Goal: Task Accomplishment & Management: Manage account settings

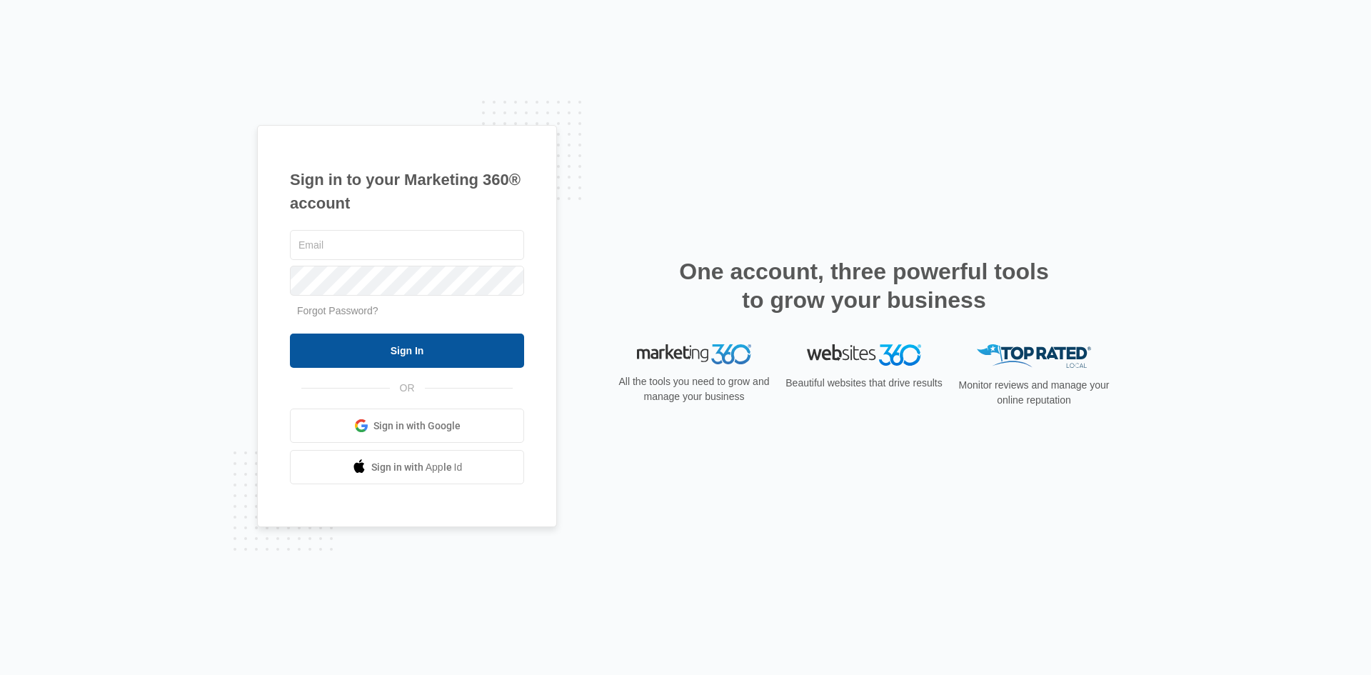
type input "fede@acserviceshvac.com"
click at [439, 348] on input "Sign In" at bounding box center [407, 350] width 234 height 34
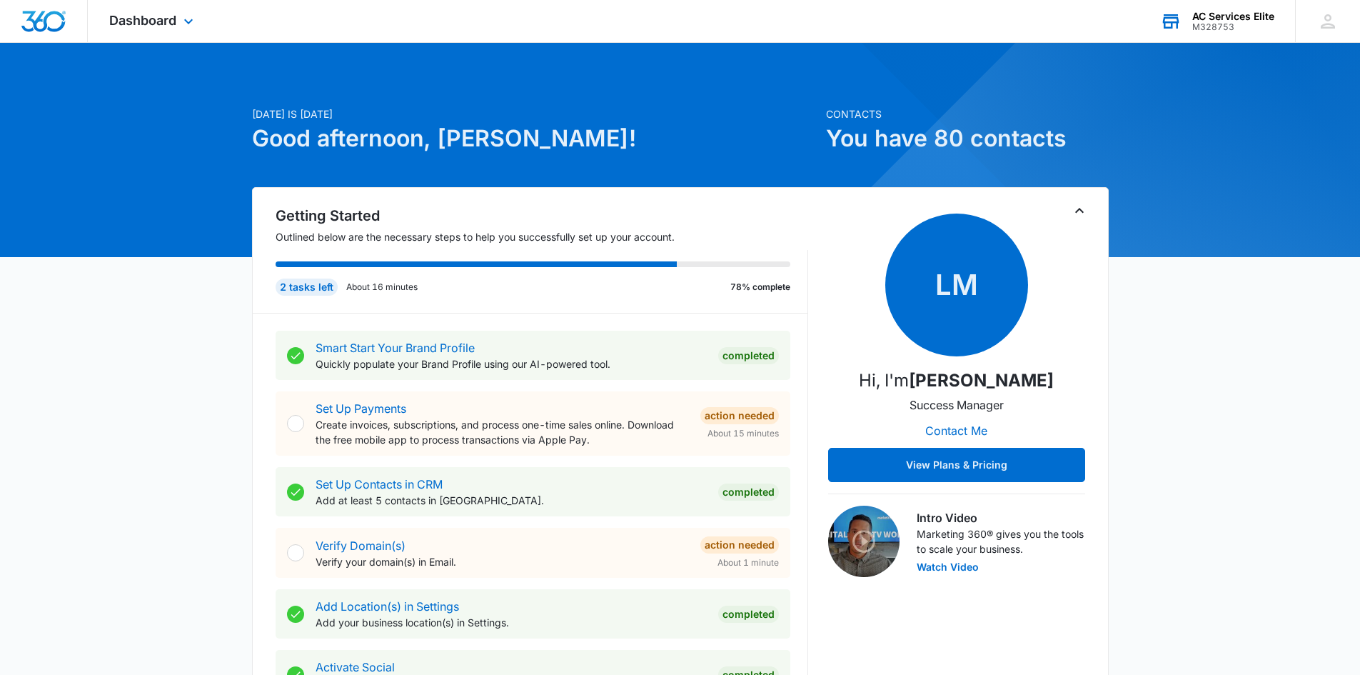
click at [1232, 19] on div "AC Services Elite" at bounding box center [1233, 16] width 82 height 11
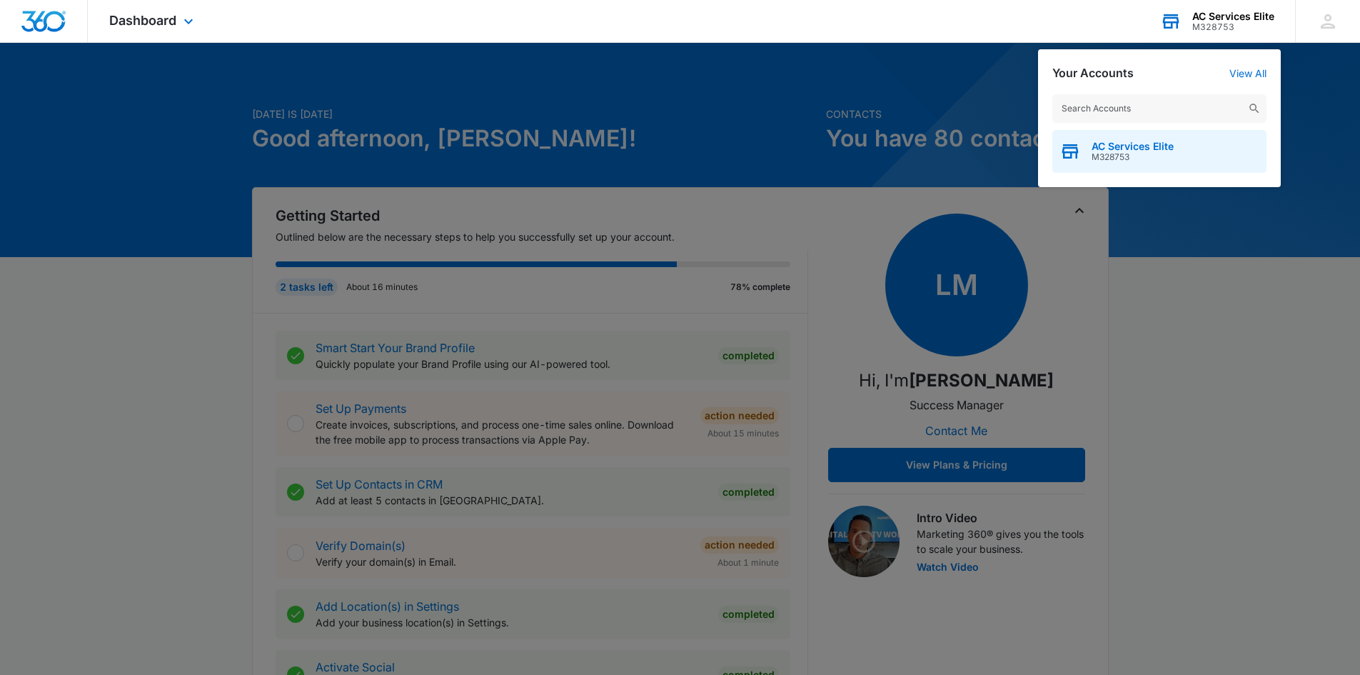
click at [1154, 152] on span "M328753" at bounding box center [1132, 157] width 82 height 10
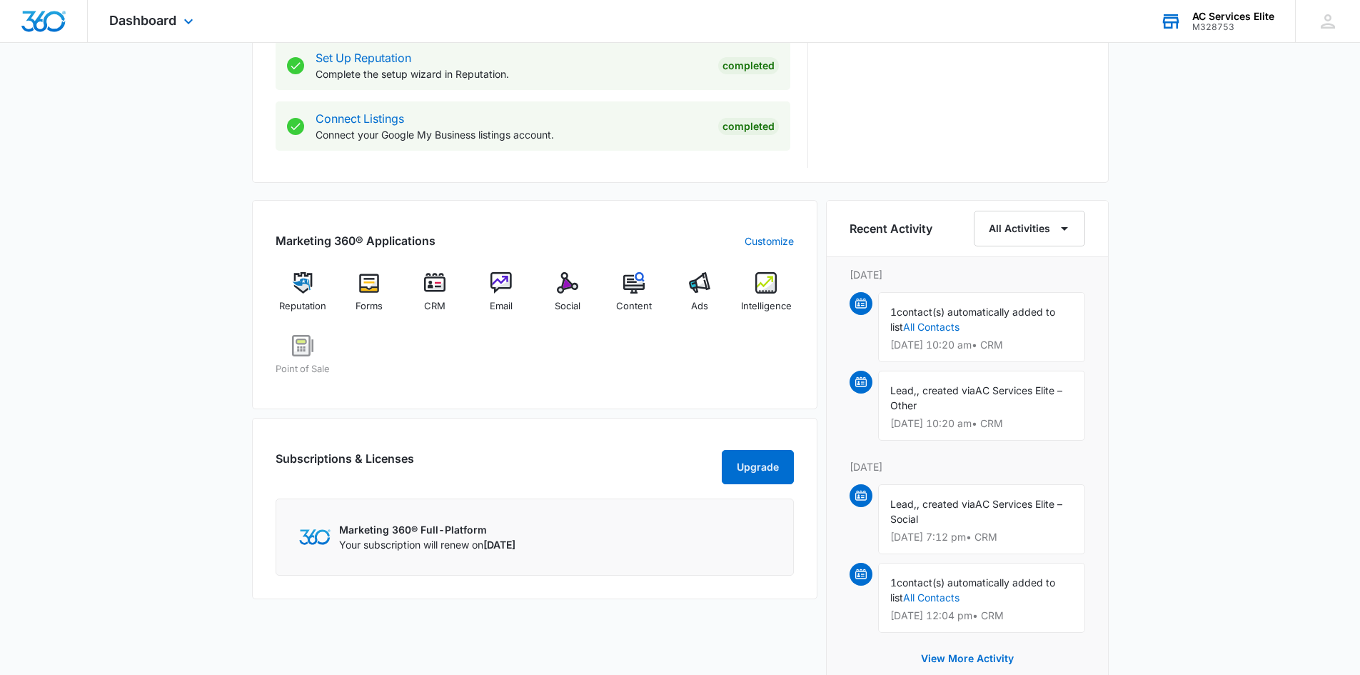
scroll to position [670, 0]
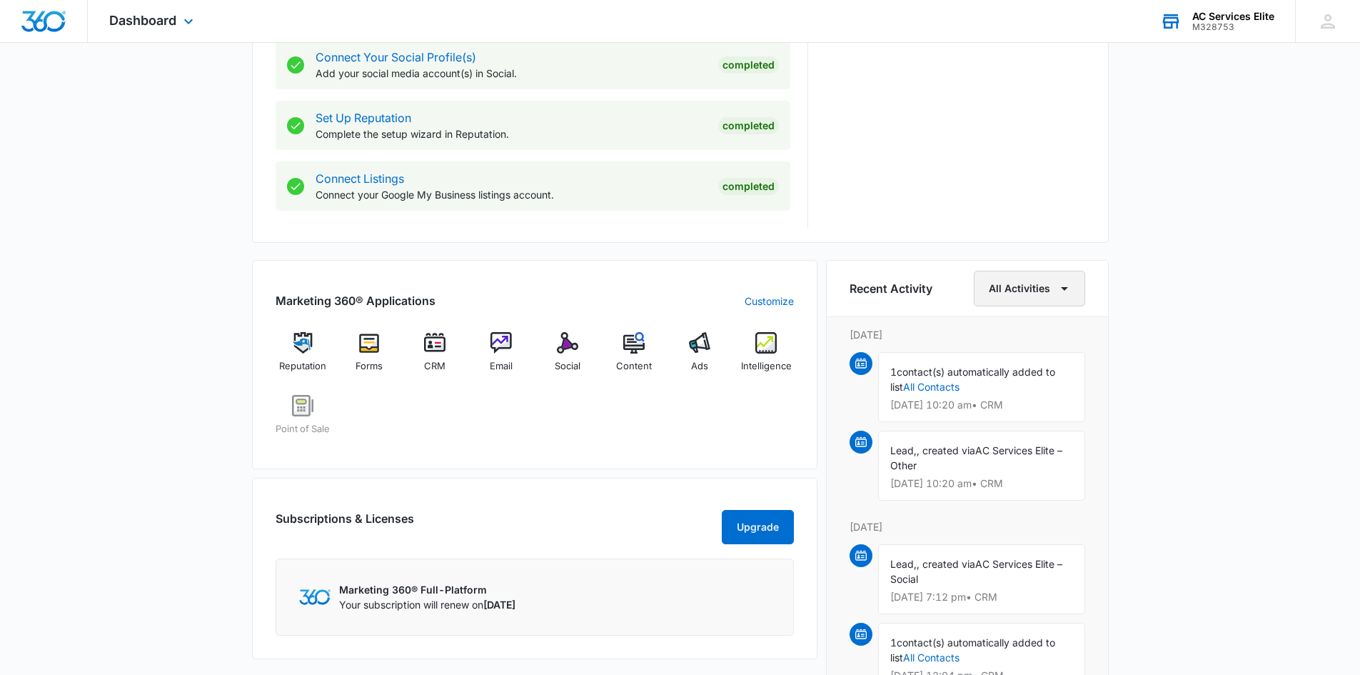
click at [1057, 298] on button "All Activities" at bounding box center [1029, 289] width 111 height 36
click at [1191, 290] on div "[DATE] is [DATE] Good afternoon, [PERSON_NAME]! Contacts You have 80 contacts G…" at bounding box center [680, 210] width 1360 height 1641
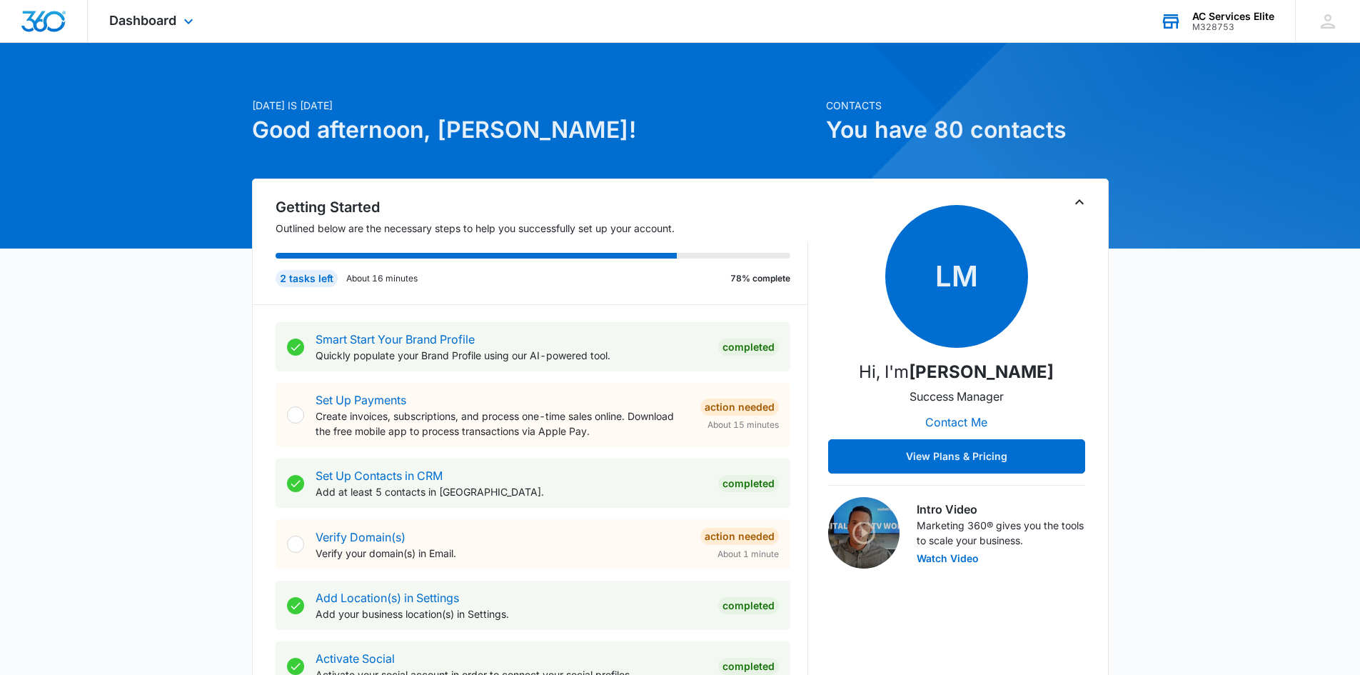
scroll to position [0, 0]
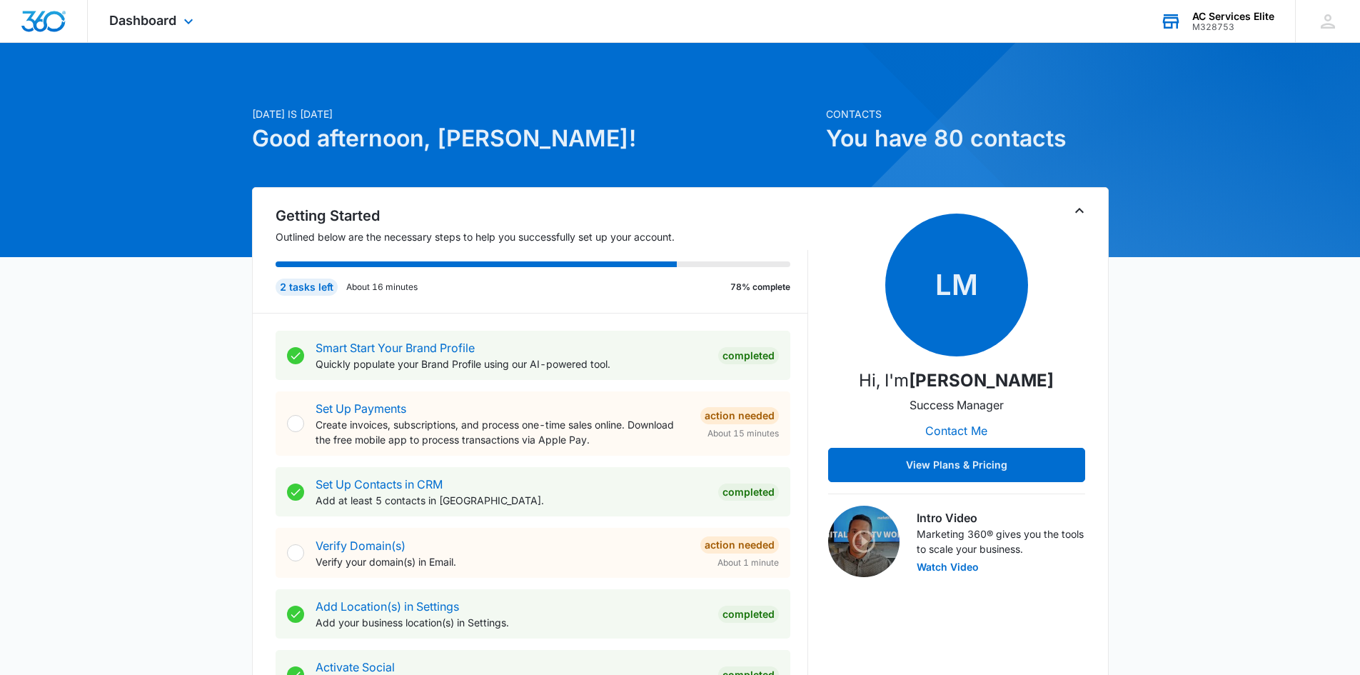
click at [1172, 21] on icon at bounding box center [1170, 21] width 21 height 21
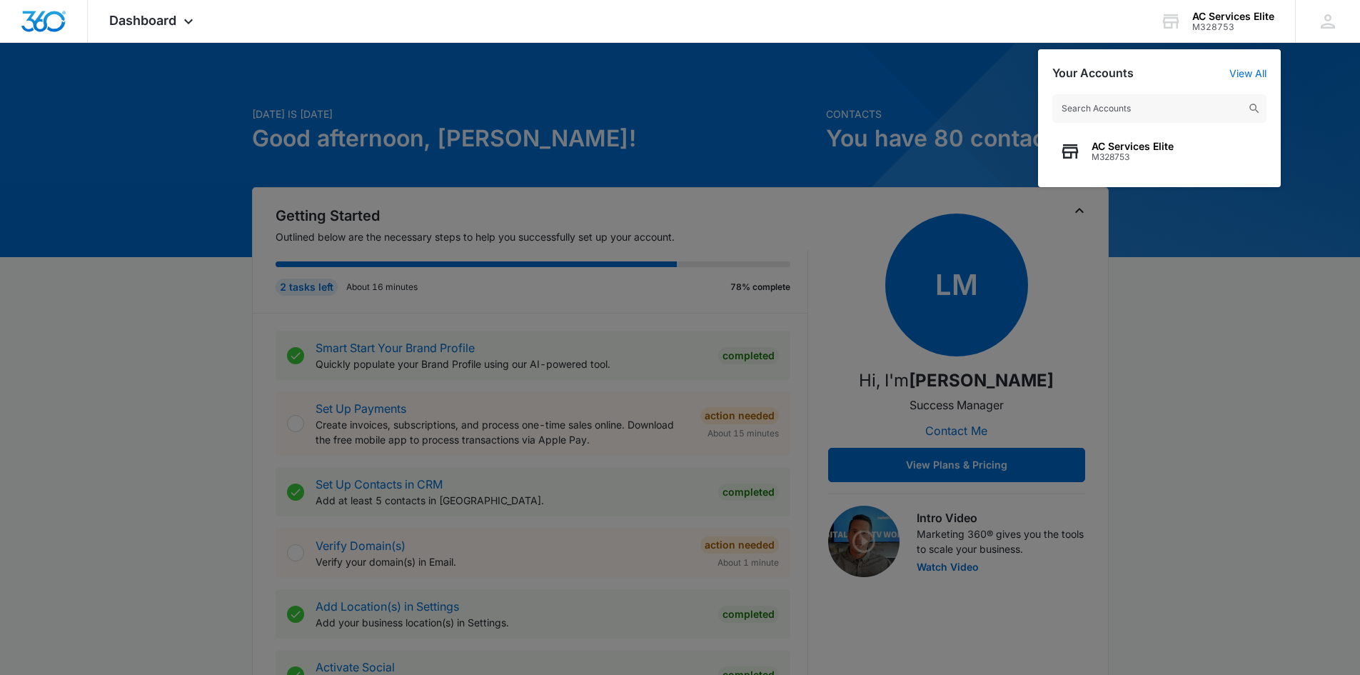
drag, startPoint x: 1086, startPoint y: 145, endPoint x: 790, endPoint y: 84, distance: 303.2
click at [790, 84] on div at bounding box center [680, 337] width 1360 height 675
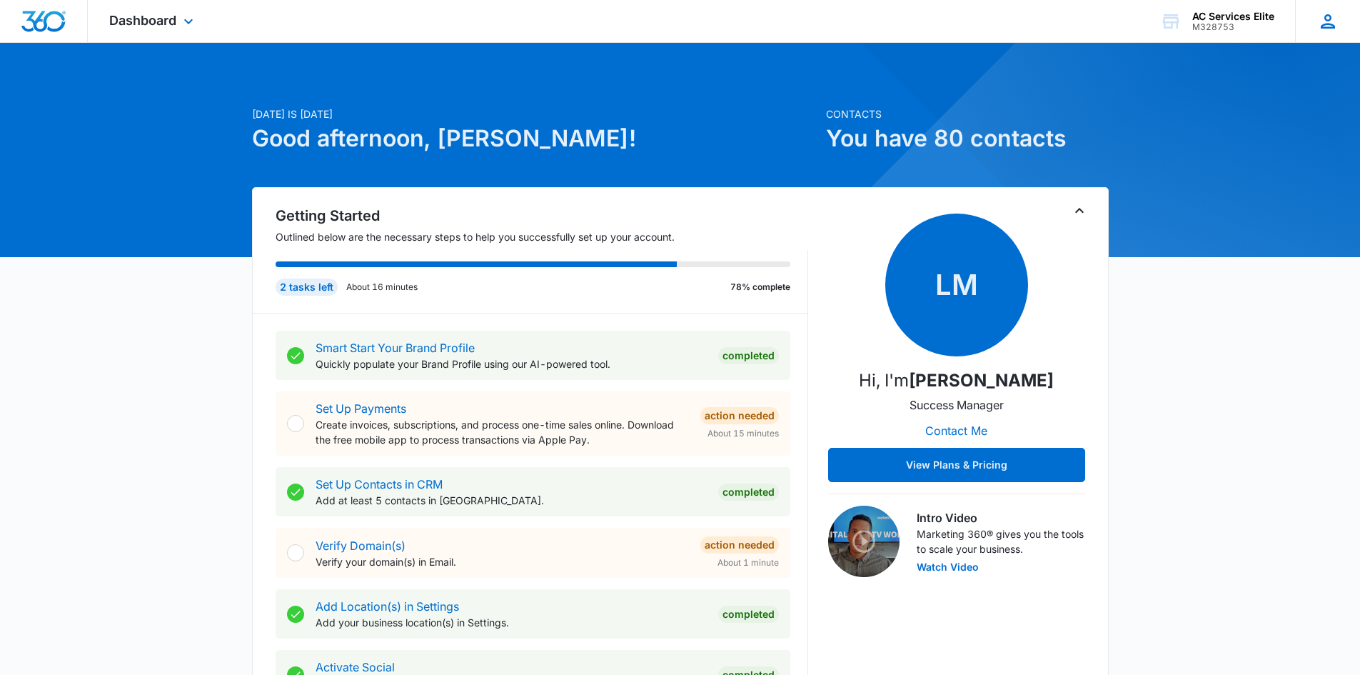
click at [1335, 24] on icon at bounding box center [1327, 21] width 21 height 21
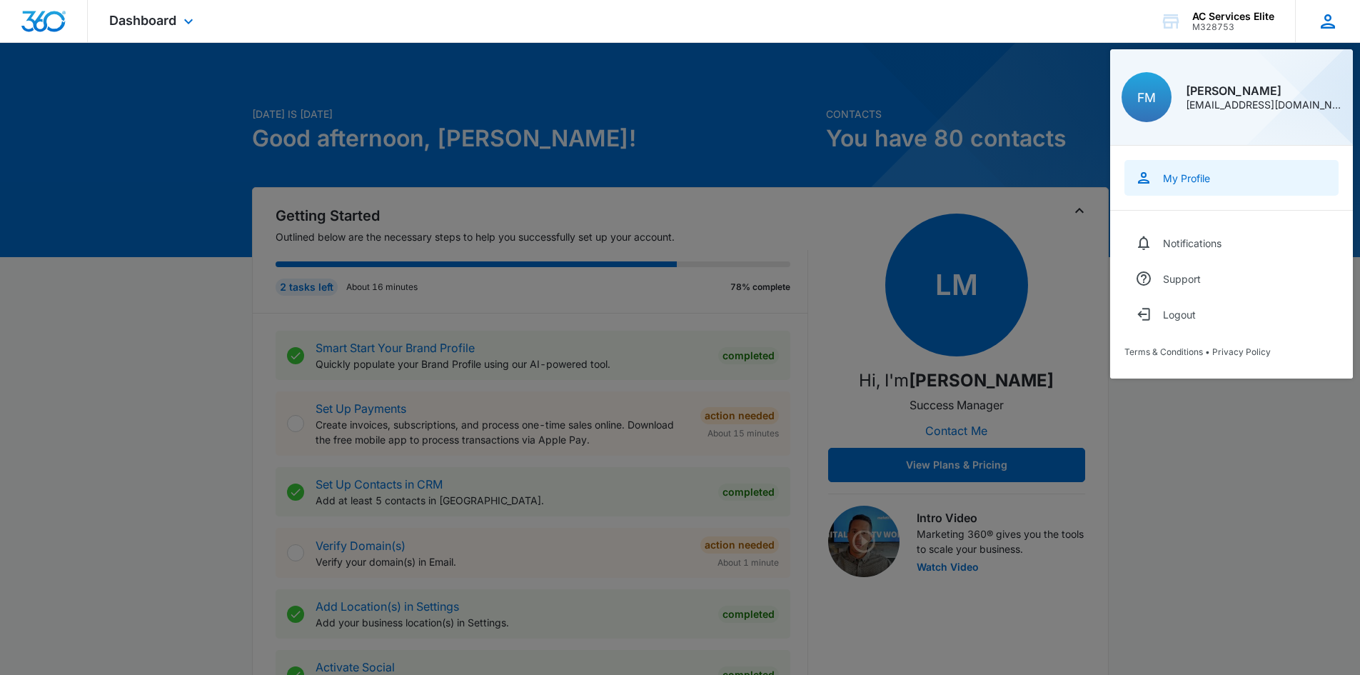
click at [1160, 179] on link "My Profile" at bounding box center [1231, 178] width 214 height 36
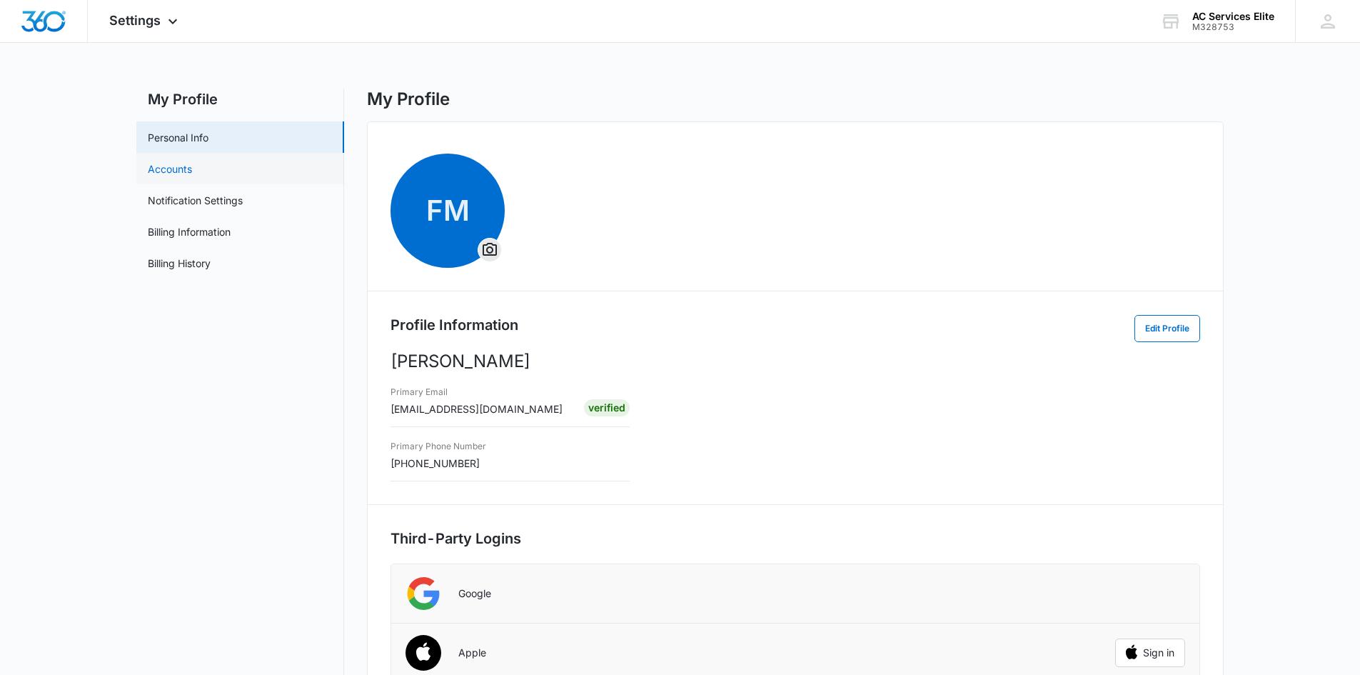
click at [192, 168] on link "Accounts" at bounding box center [170, 168] width 44 height 15
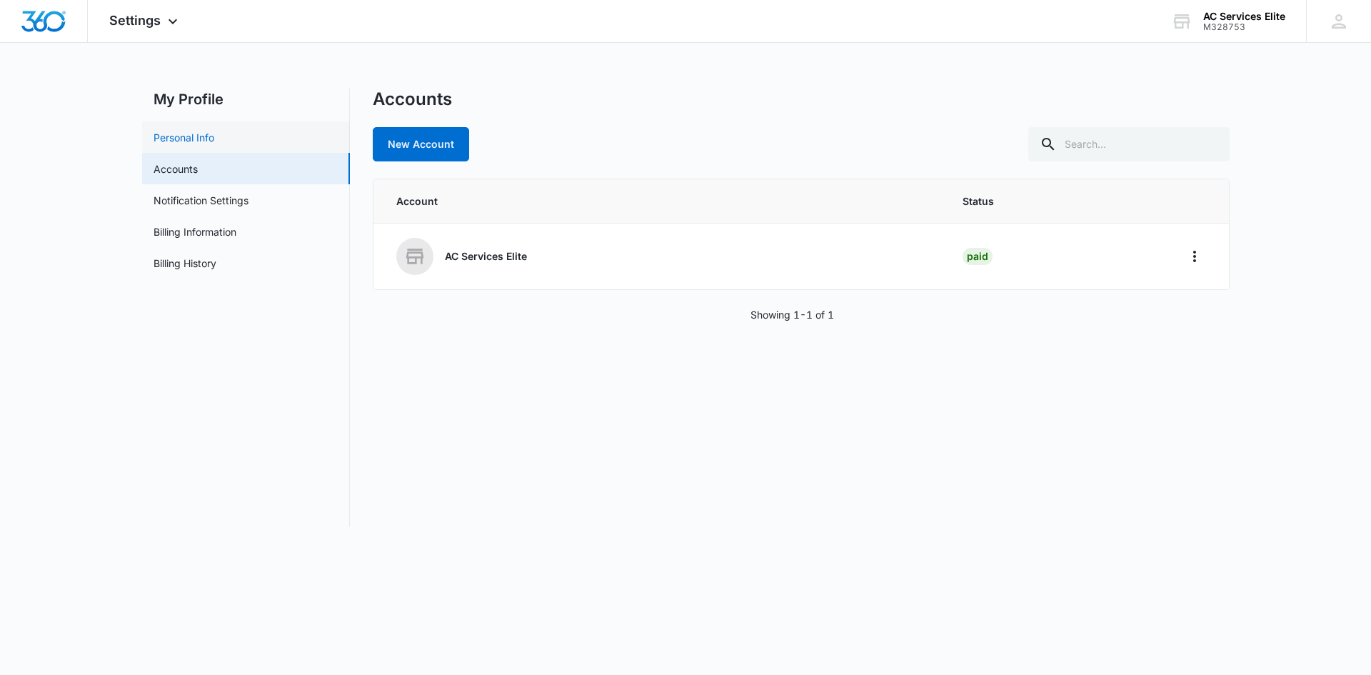
click at [201, 139] on link "Personal Info" at bounding box center [183, 137] width 61 height 15
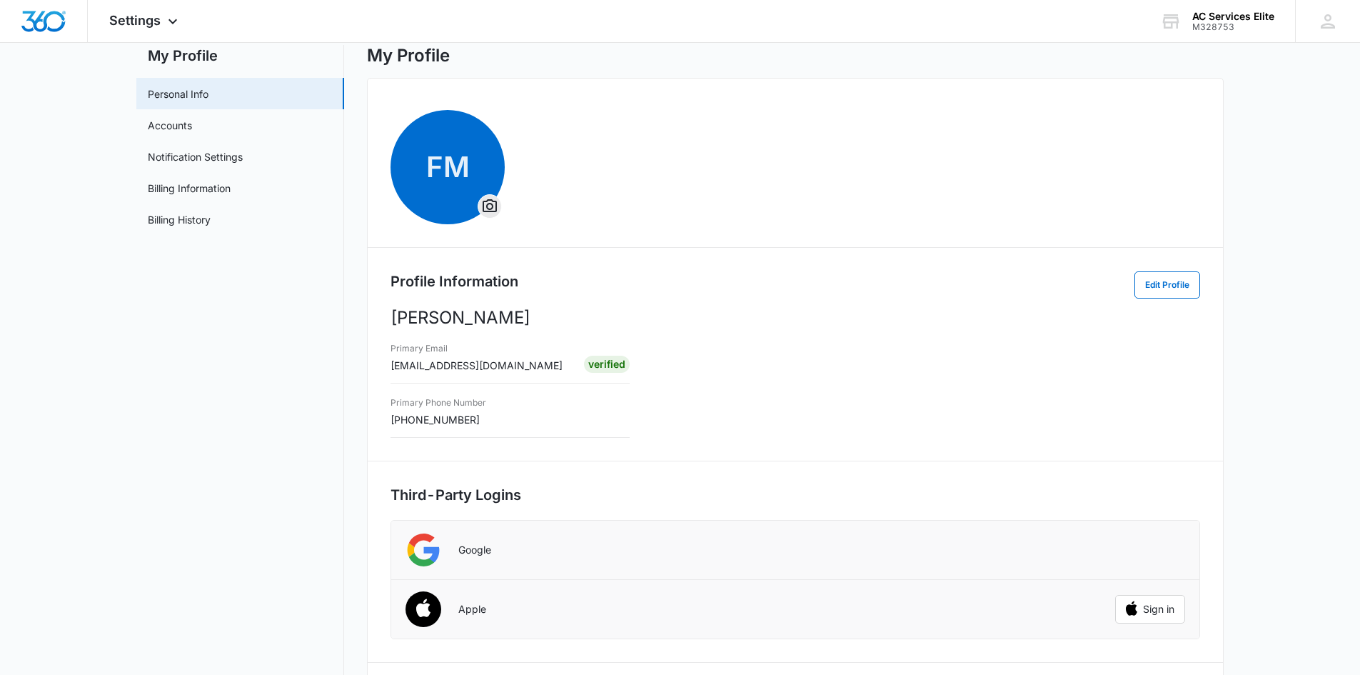
scroll to position [22, 0]
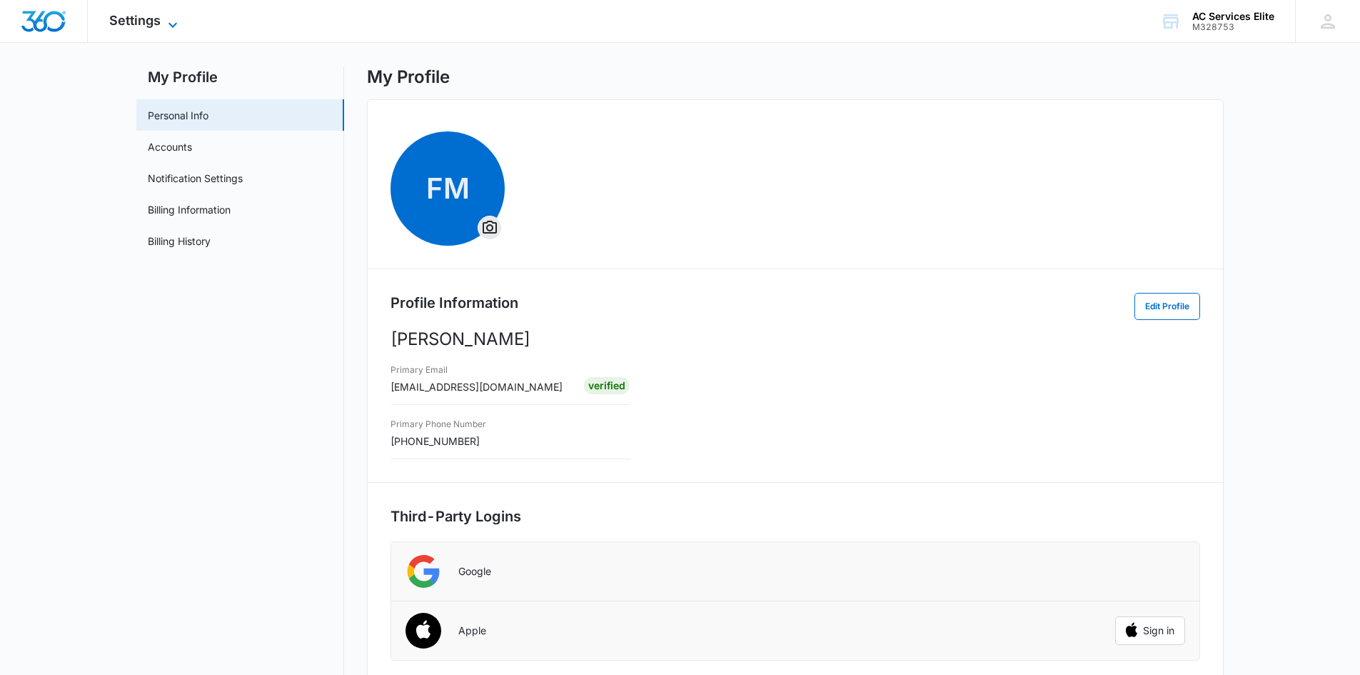
click at [169, 21] on icon at bounding box center [172, 24] width 17 height 17
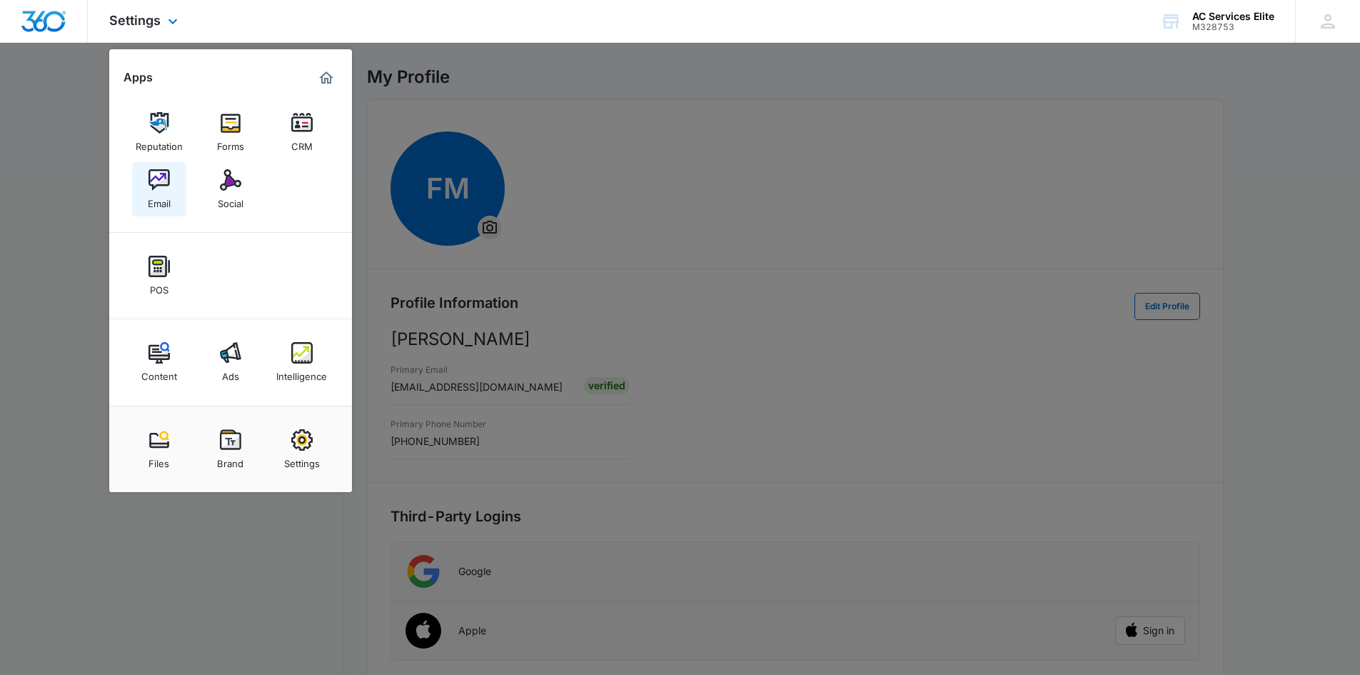
click at [160, 181] on img at bounding box center [158, 179] width 21 height 21
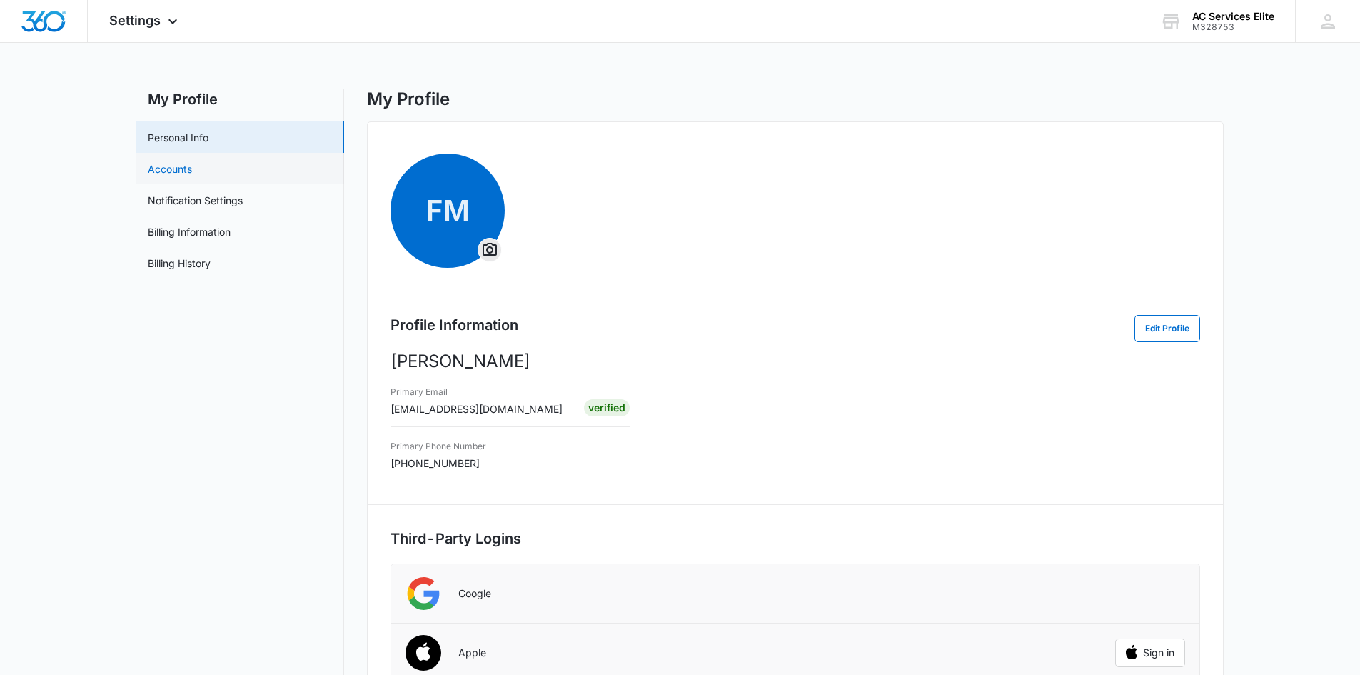
click at [163, 171] on link "Accounts" at bounding box center [170, 168] width 44 height 15
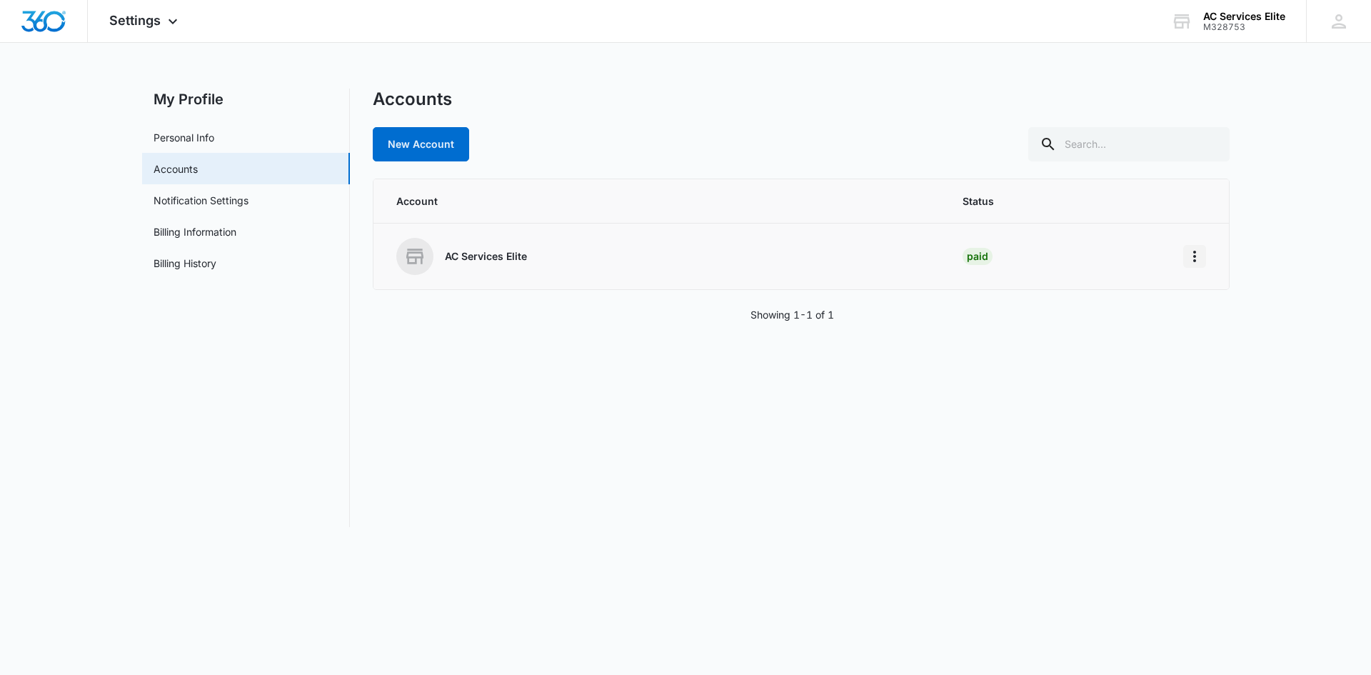
click at [1197, 256] on icon "Home" at bounding box center [1194, 256] width 17 height 17
click at [214, 138] on link "Personal Info" at bounding box center [183, 137] width 61 height 15
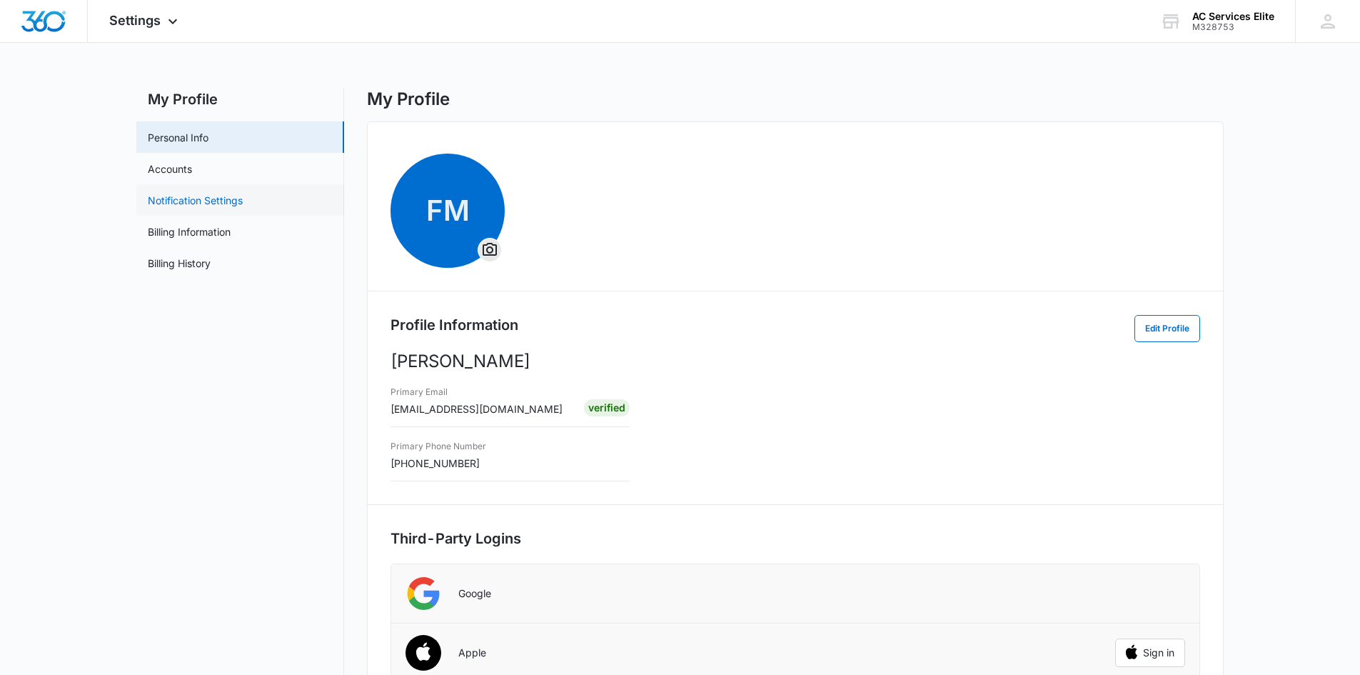
click at [213, 207] on link "Notification Settings" at bounding box center [195, 200] width 95 height 15
